Goal: Task Accomplishment & Management: Use online tool/utility

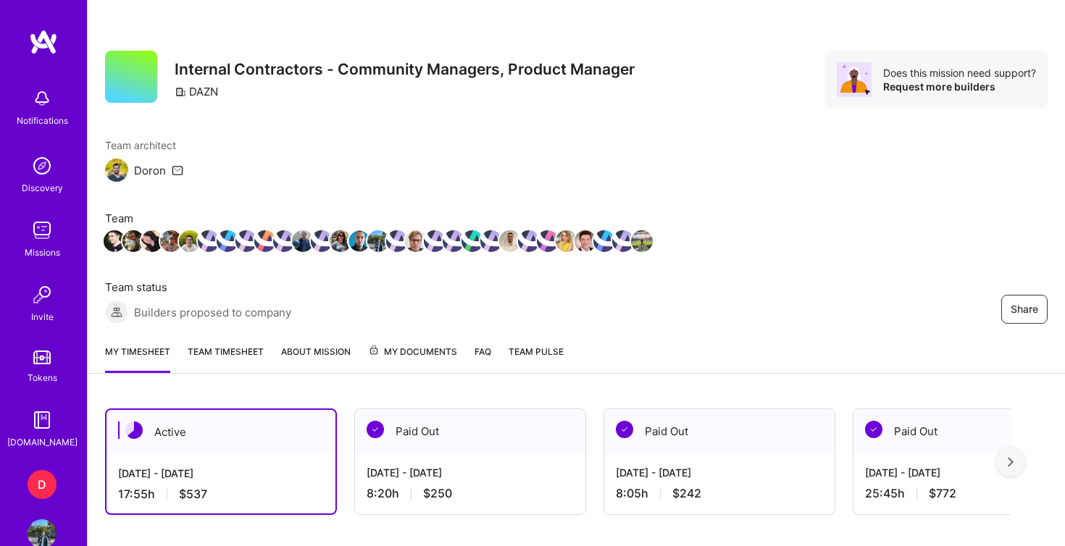
scroll to position [410, 0]
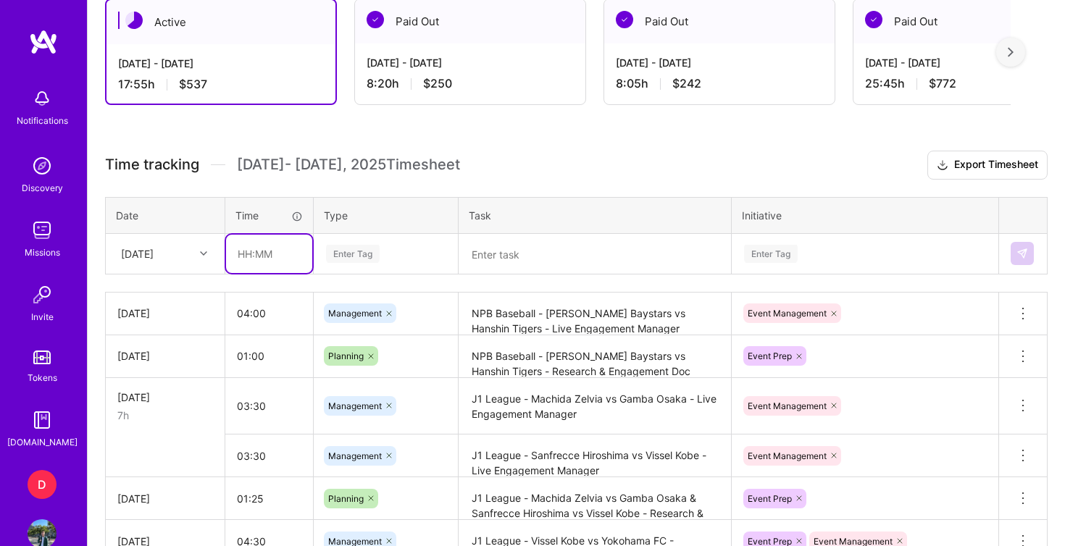
click at [259, 261] on input "text" at bounding box center [269, 254] width 86 height 38
type input "01:20"
click at [351, 256] on div "Enter Tag" at bounding box center [353, 254] width 54 height 22
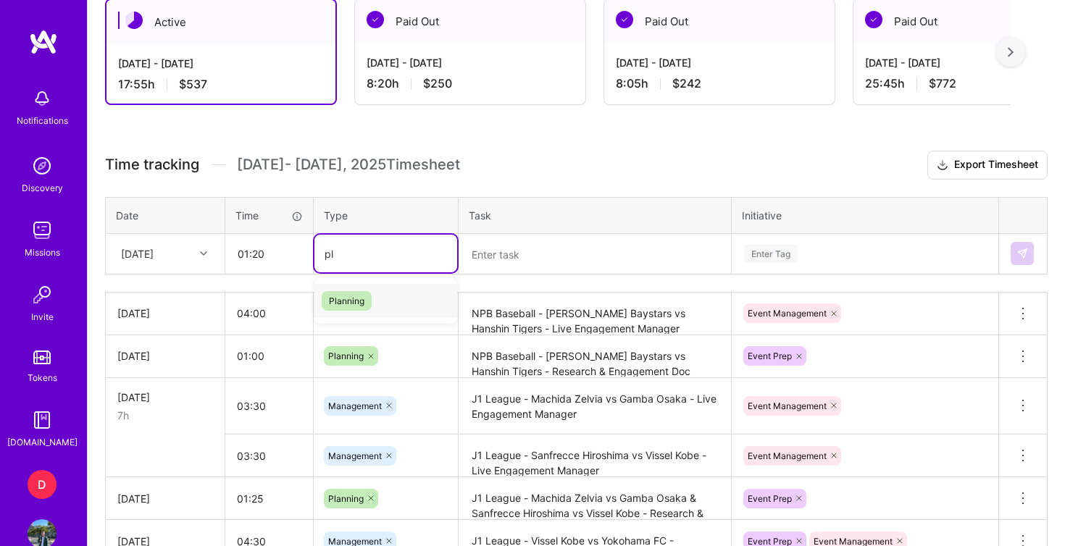
type input "pla"
click at [368, 301] on span "Planning" at bounding box center [347, 301] width 50 height 20
click at [501, 254] on textarea at bounding box center [594, 254] width 269 height 38
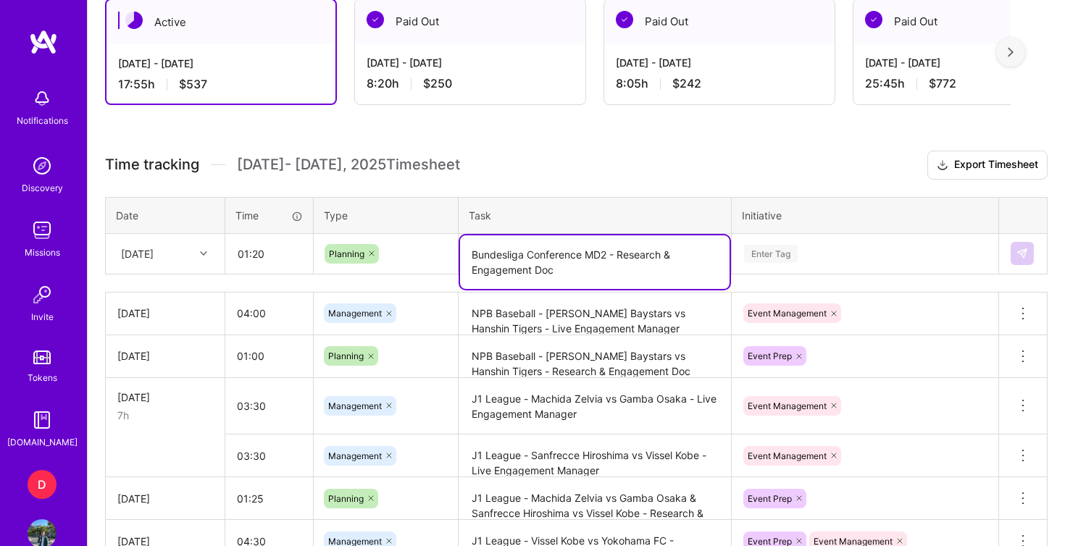
type textarea "Bundesliga Conference MD2 - Research & Engagement Doc"
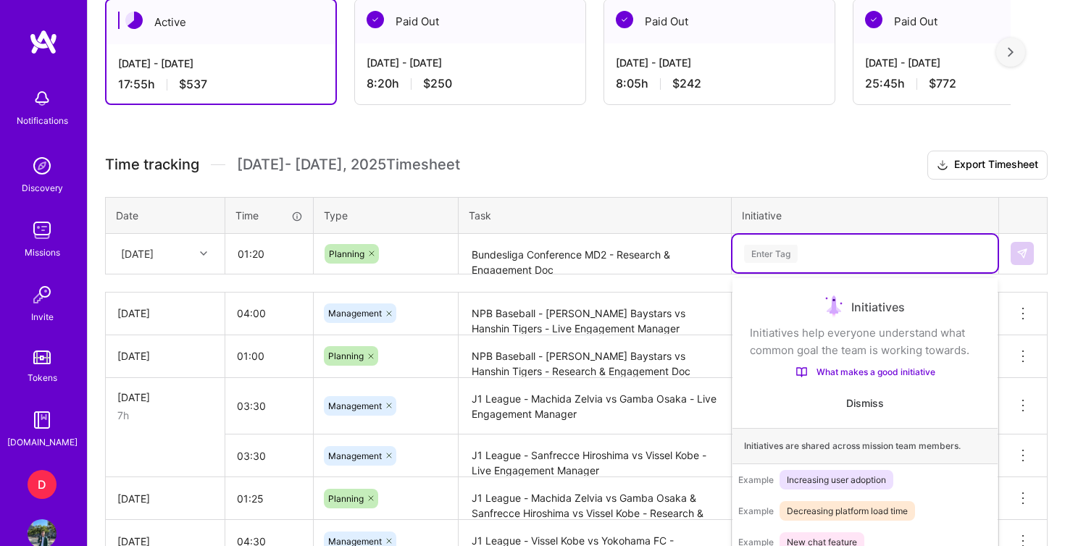
scroll to position [442, 0]
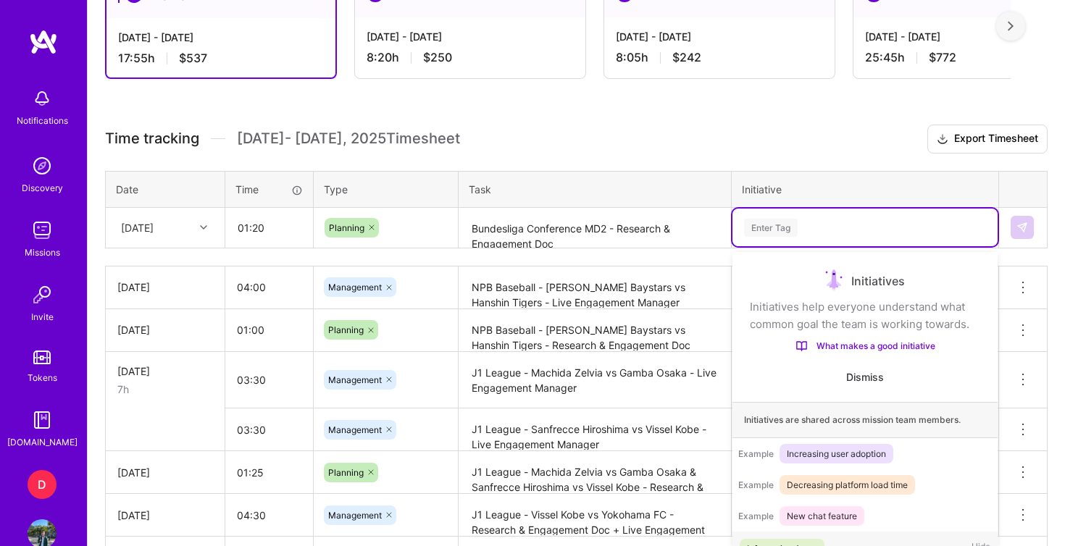
click at [774, 246] on div "option Information Asset focused, 1 of 31. 31 results available. Use Up and Dow…" at bounding box center [864, 228] width 265 height 38
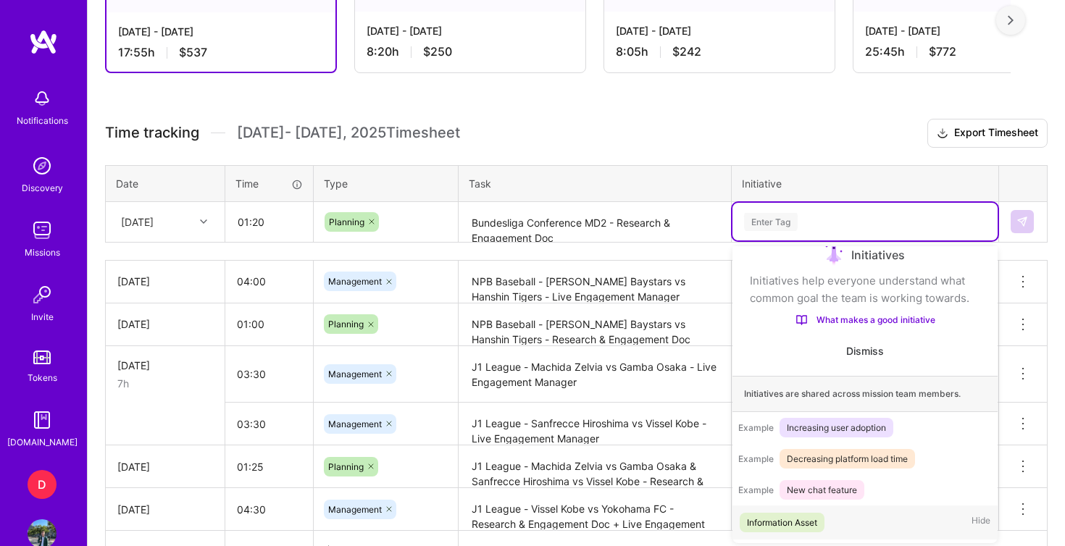
scroll to position [445, 0]
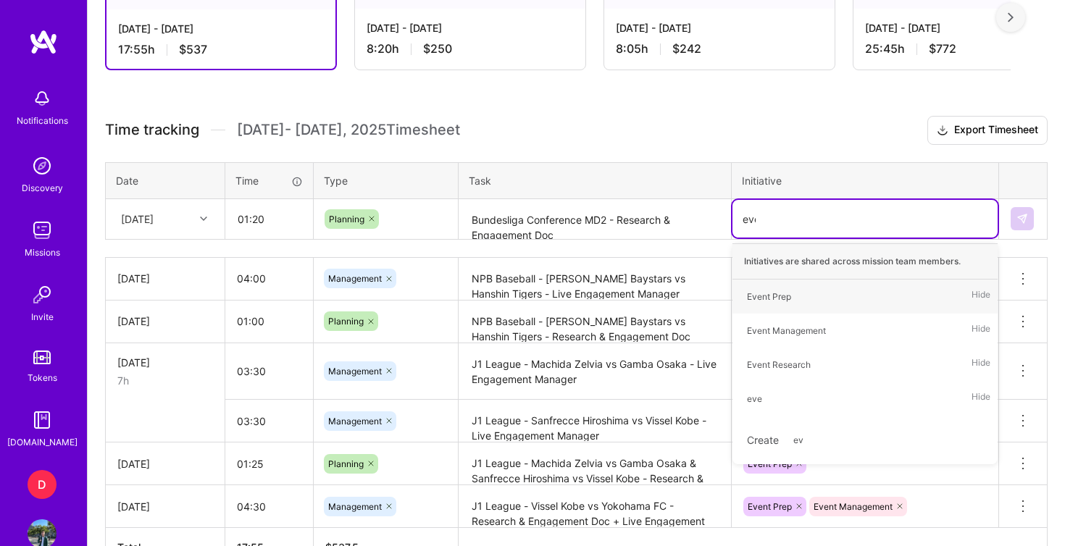
type input "even"
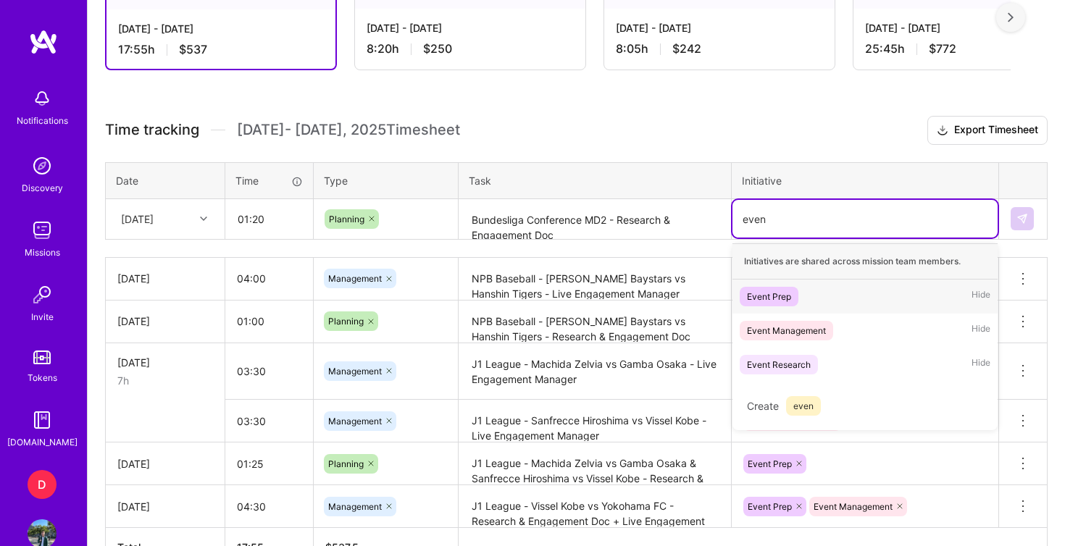
click at [790, 302] on div "Event Prep" at bounding box center [769, 296] width 44 height 15
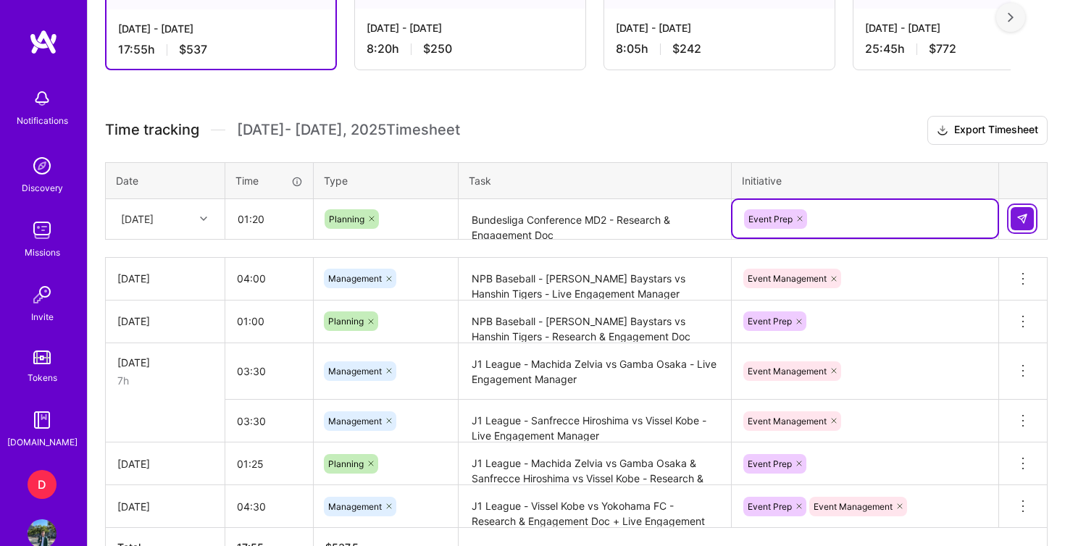
click at [1027, 215] on img at bounding box center [1022, 219] width 12 height 12
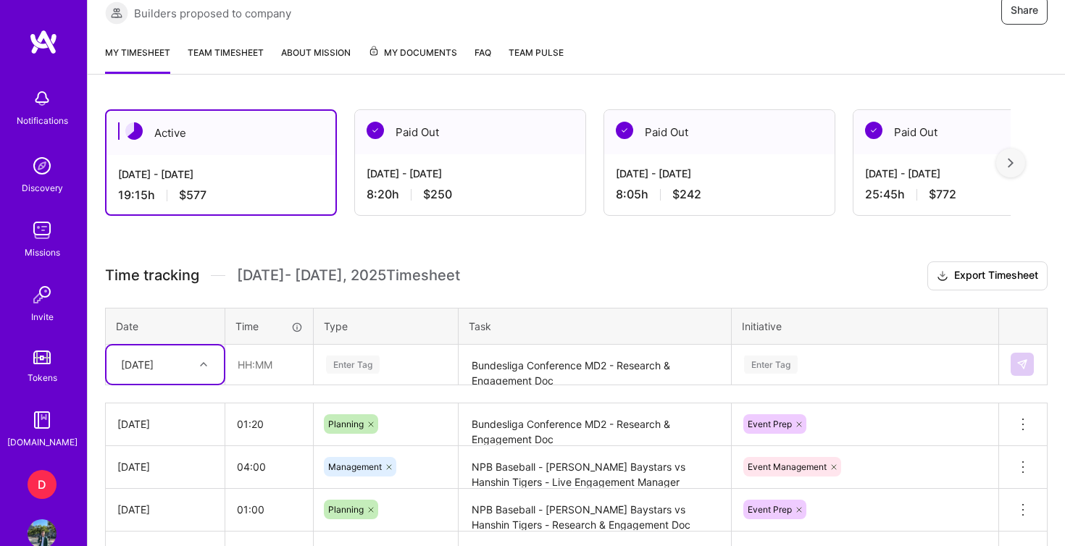
scroll to position [310, 0]
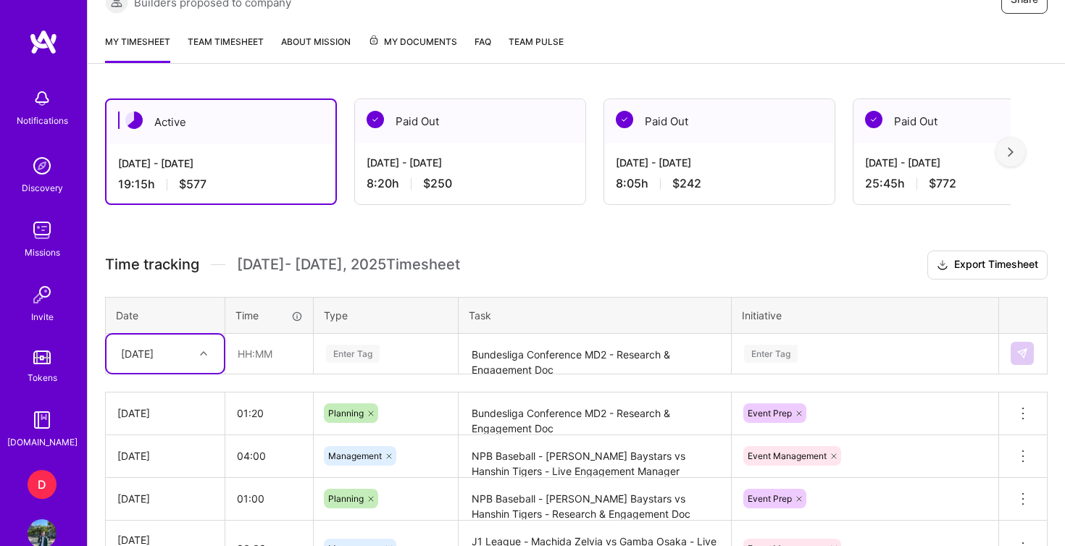
click at [236, 37] on link "Team timesheet" at bounding box center [226, 48] width 76 height 29
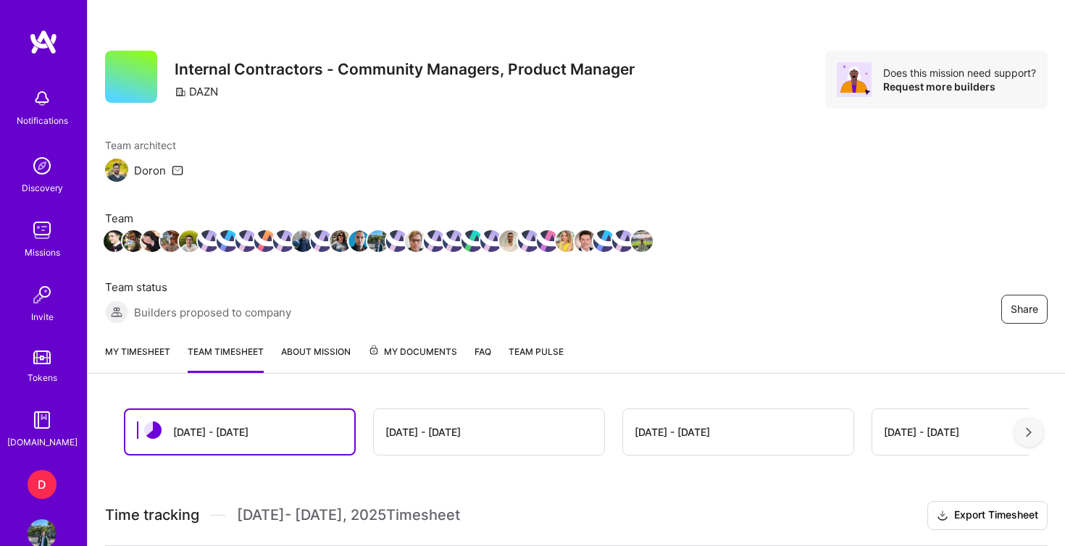
click at [148, 348] on link "My timesheet" at bounding box center [137, 358] width 65 height 29
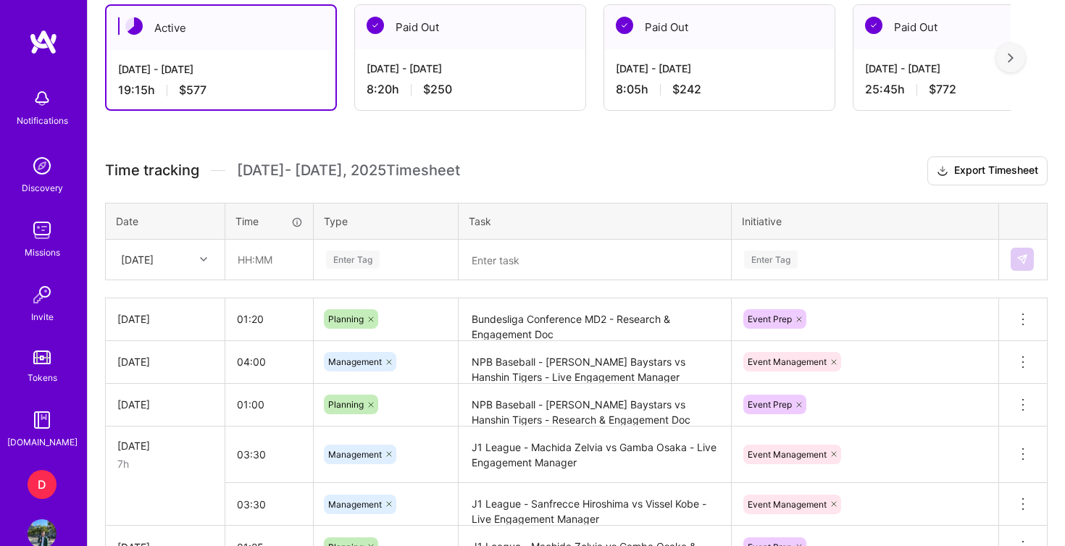
scroll to position [417, 0]
